Goal: Task Accomplishment & Management: Use online tool/utility

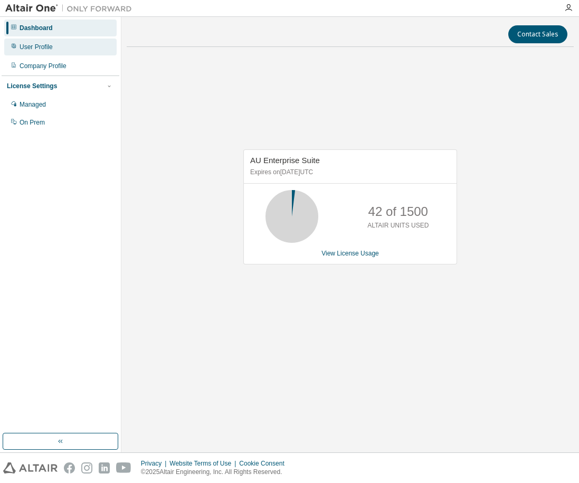
click at [44, 50] on div "User Profile" at bounding box center [36, 47] width 33 height 8
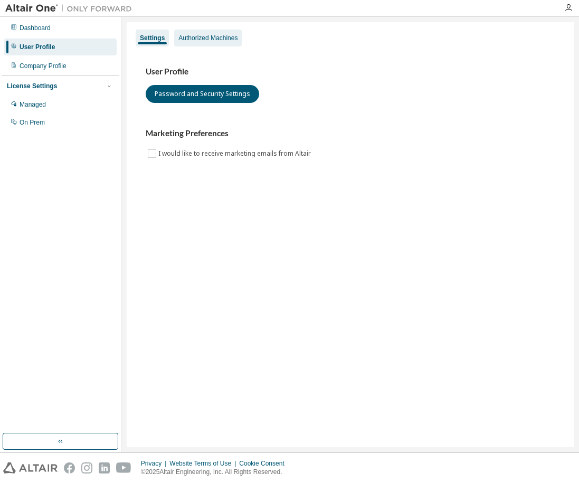
click at [212, 44] on div "Authorized Machines" at bounding box center [208, 38] width 68 height 17
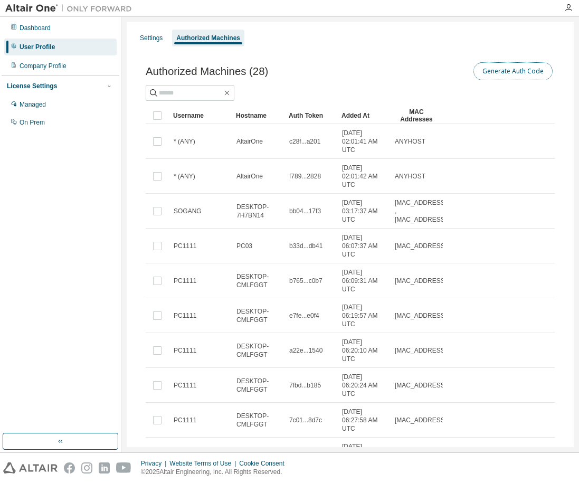
click at [520, 66] on button "Generate Auth Code" at bounding box center [512, 71] width 79 height 18
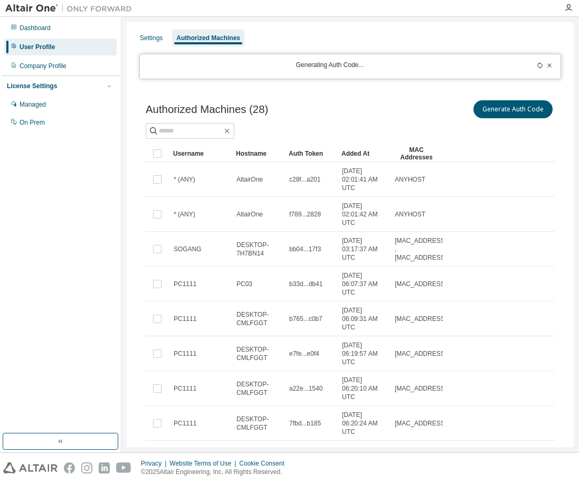
click at [337, 66] on div "Generating Auth Code..." at bounding box center [329, 67] width 367 height 12
click at [370, 69] on div "Generating Auth Code..." at bounding box center [329, 67] width 367 height 12
click at [536, 64] on icon at bounding box center [539, 65] width 6 height 6
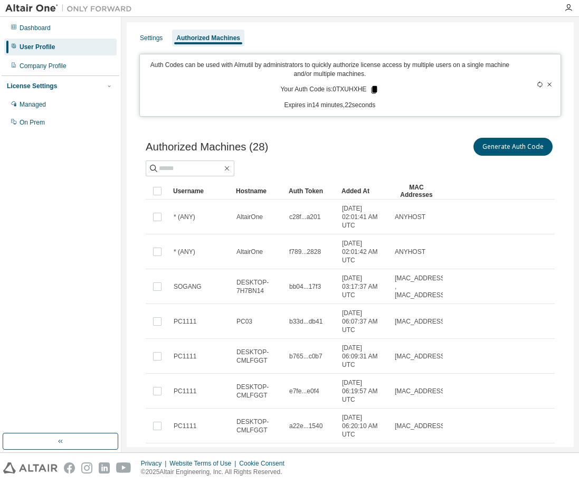
click at [372, 89] on icon at bounding box center [374, 89] width 6 height 7
